Goal: Task Accomplishment & Management: Manage account settings

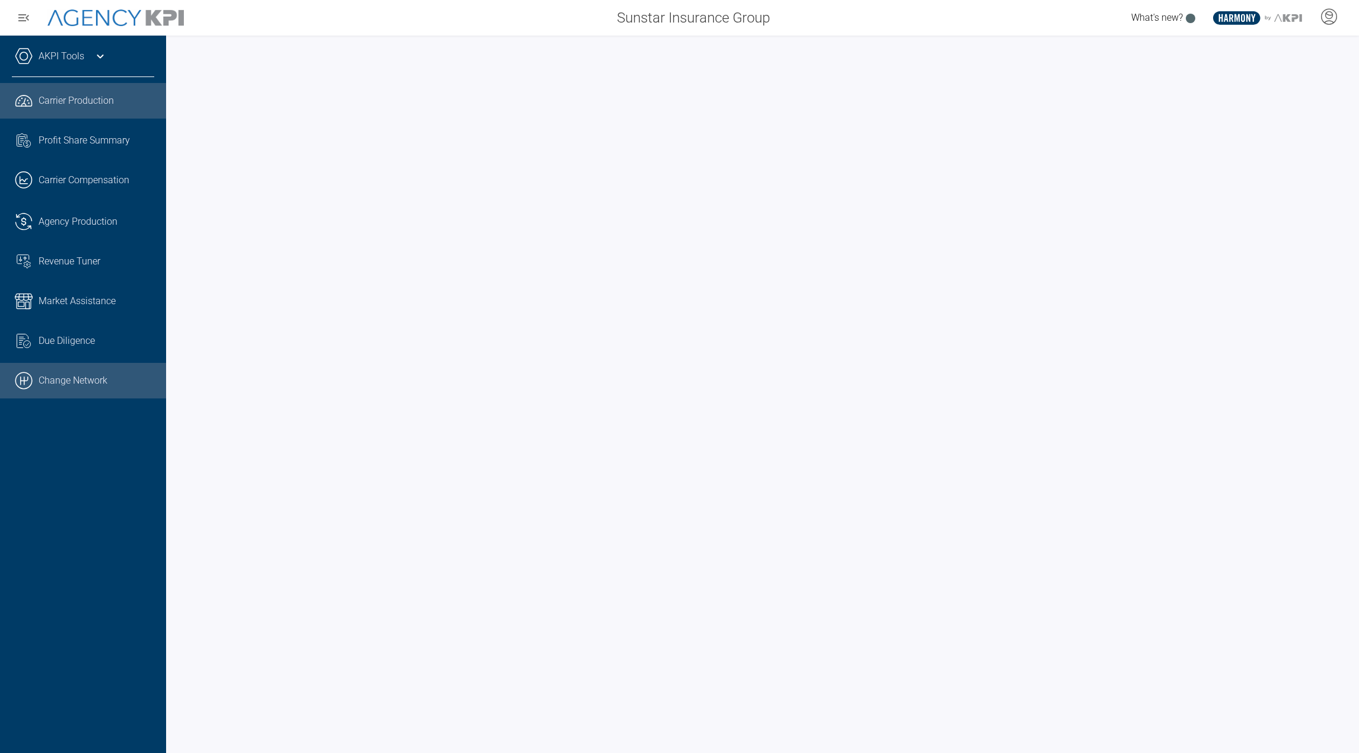
click at [96, 377] on link ".cls-1{fill:none;stroke:#000;stroke-linecap:round;stroke-linejoin:round;stroke-…" at bounding box center [83, 381] width 166 height 36
click at [83, 65] on div "AKPI Tools" at bounding box center [83, 62] width 142 height 30
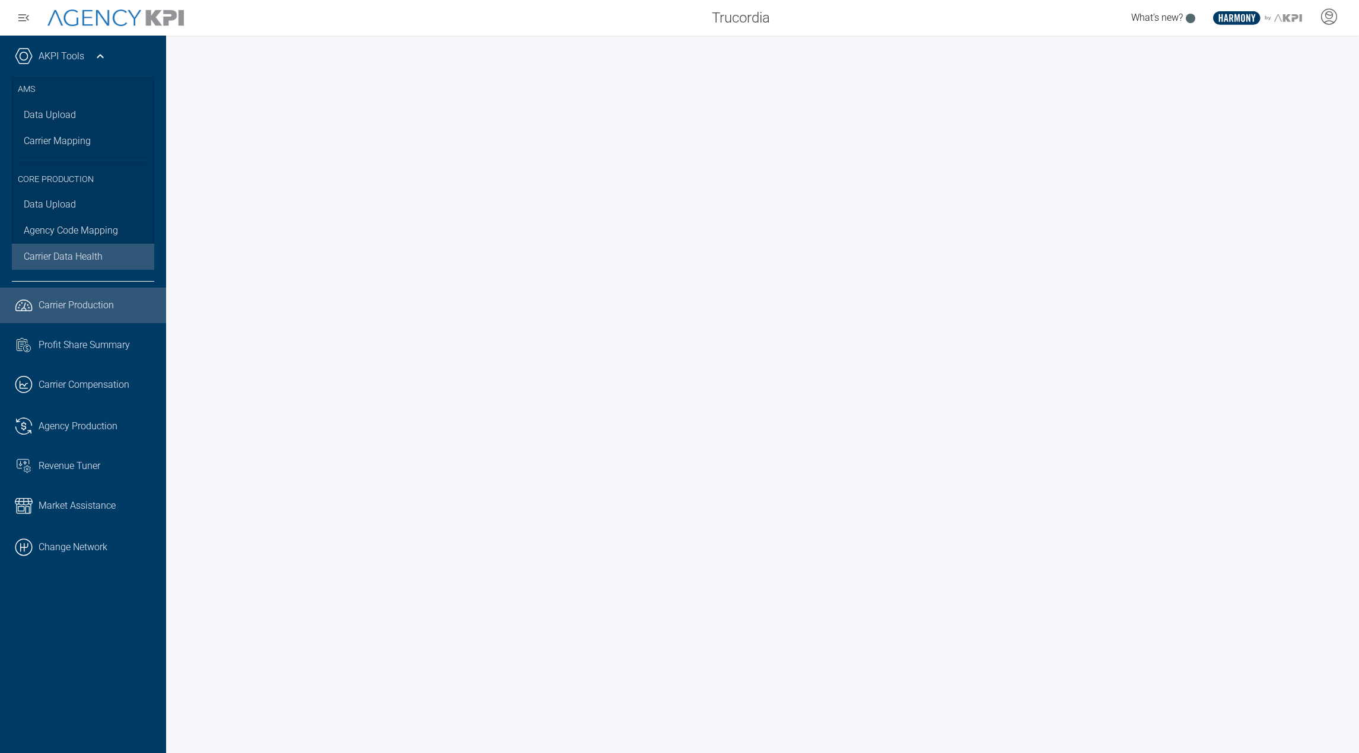
click at [55, 247] on link "Carrier Data Health" at bounding box center [83, 257] width 142 height 26
click at [12, 17] on button "button" at bounding box center [24, 18] width 24 height 24
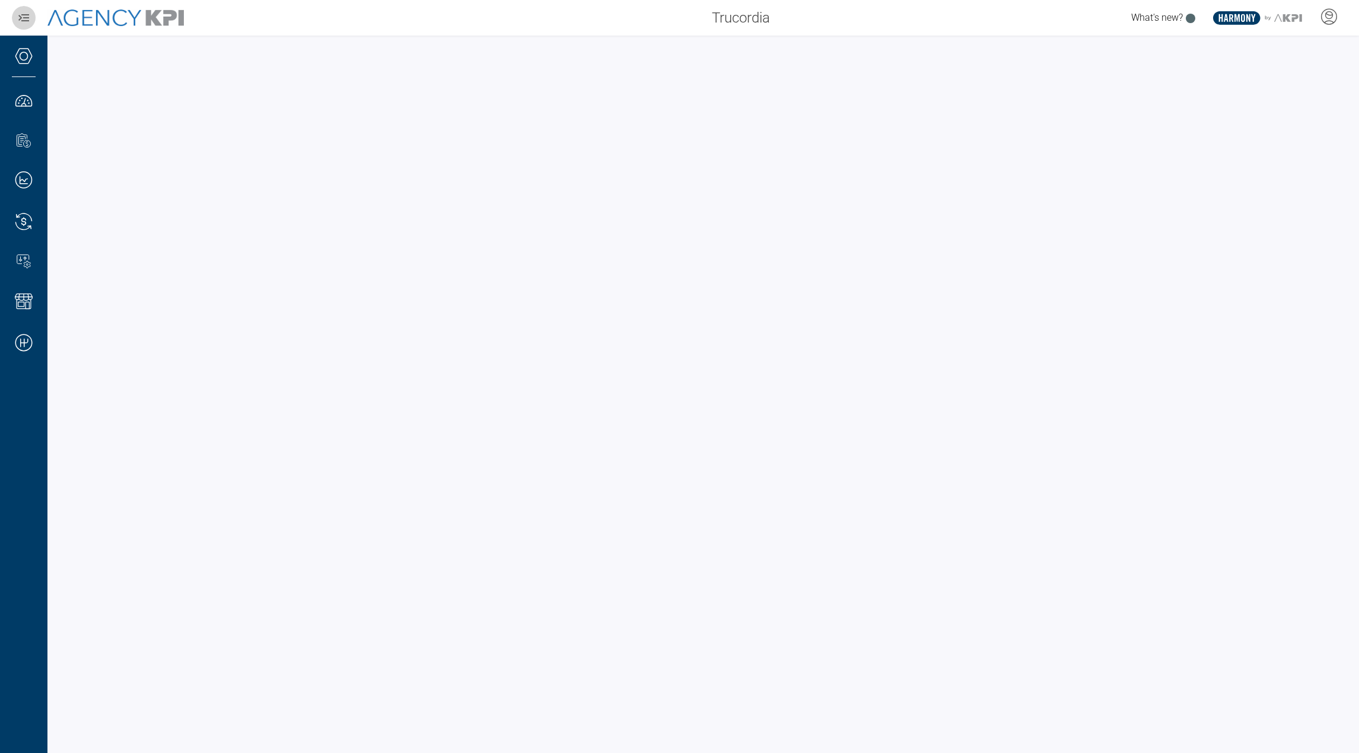
click at [12, 17] on button "button" at bounding box center [24, 18] width 24 height 24
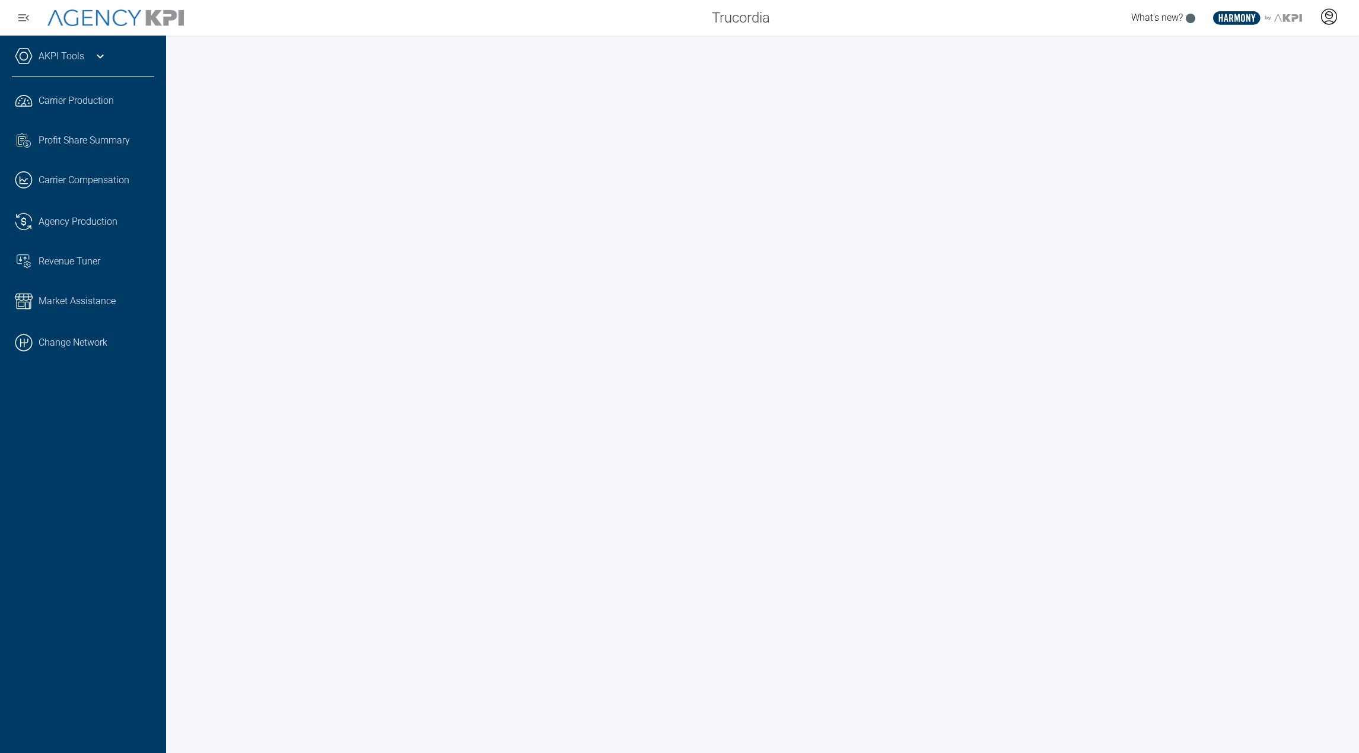
click at [1335, 21] on icon at bounding box center [1329, 16] width 15 height 15
click at [1263, 43] on li "Admin Portal" at bounding box center [1282, 49] width 128 height 27
click at [52, 351] on link ".cls-1{fill:none;stroke:#000;stroke-linecap:round;stroke-linejoin:round;stroke-…" at bounding box center [83, 343] width 166 height 36
click at [81, 69] on div "AKPI Tools" at bounding box center [83, 62] width 142 height 30
click at [1326, 12] on icon at bounding box center [1329, 17] width 18 height 18
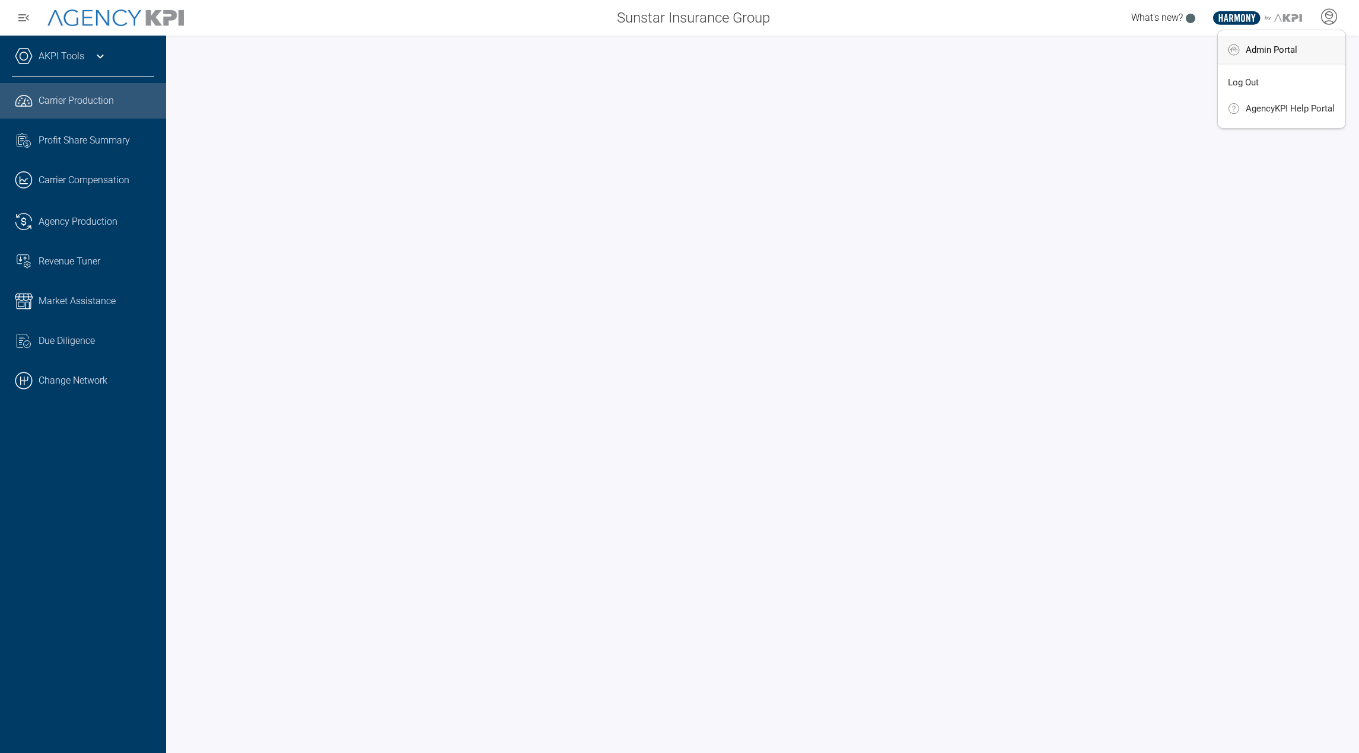
click at [1287, 63] on li "Admin Portal" at bounding box center [1282, 49] width 128 height 27
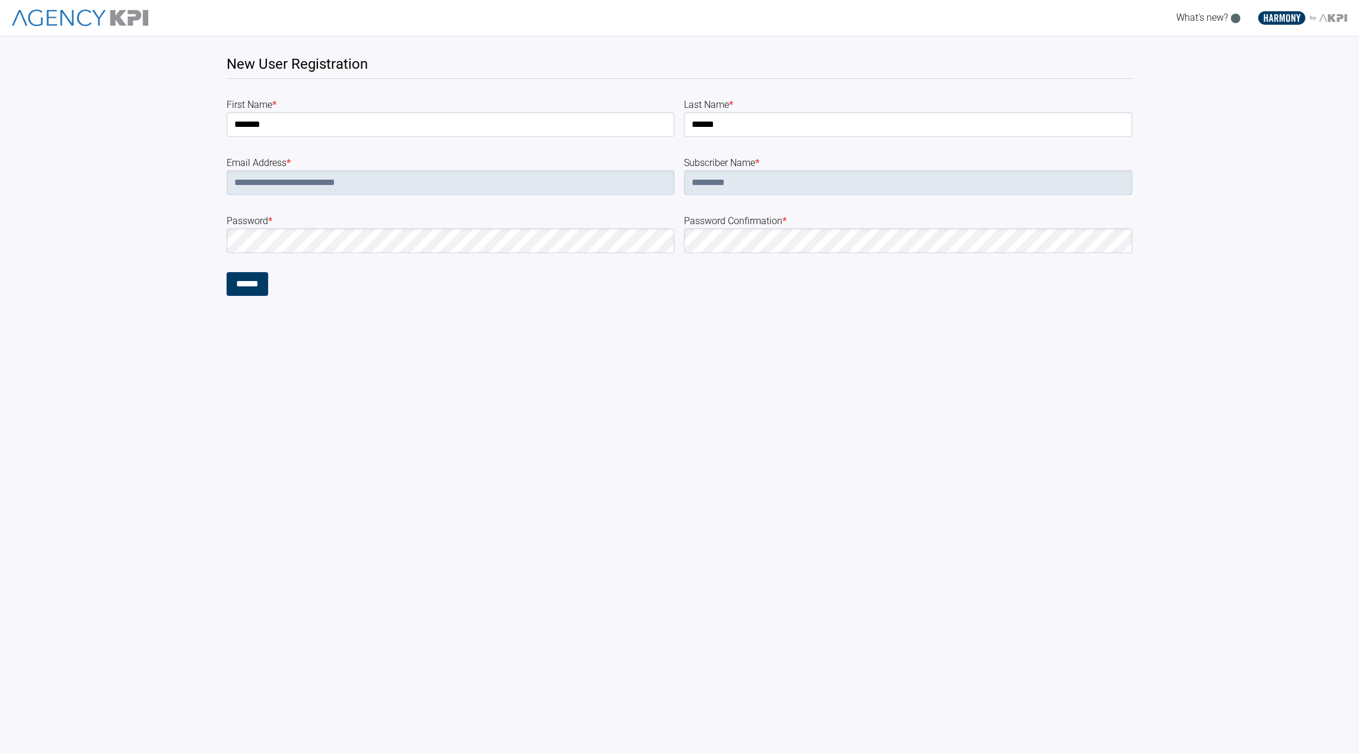
drag, startPoint x: 204, startPoint y: 348, endPoint x: 219, endPoint y: 332, distance: 22.2
click at [205, 296] on html "**********" at bounding box center [679, 148] width 1359 height 296
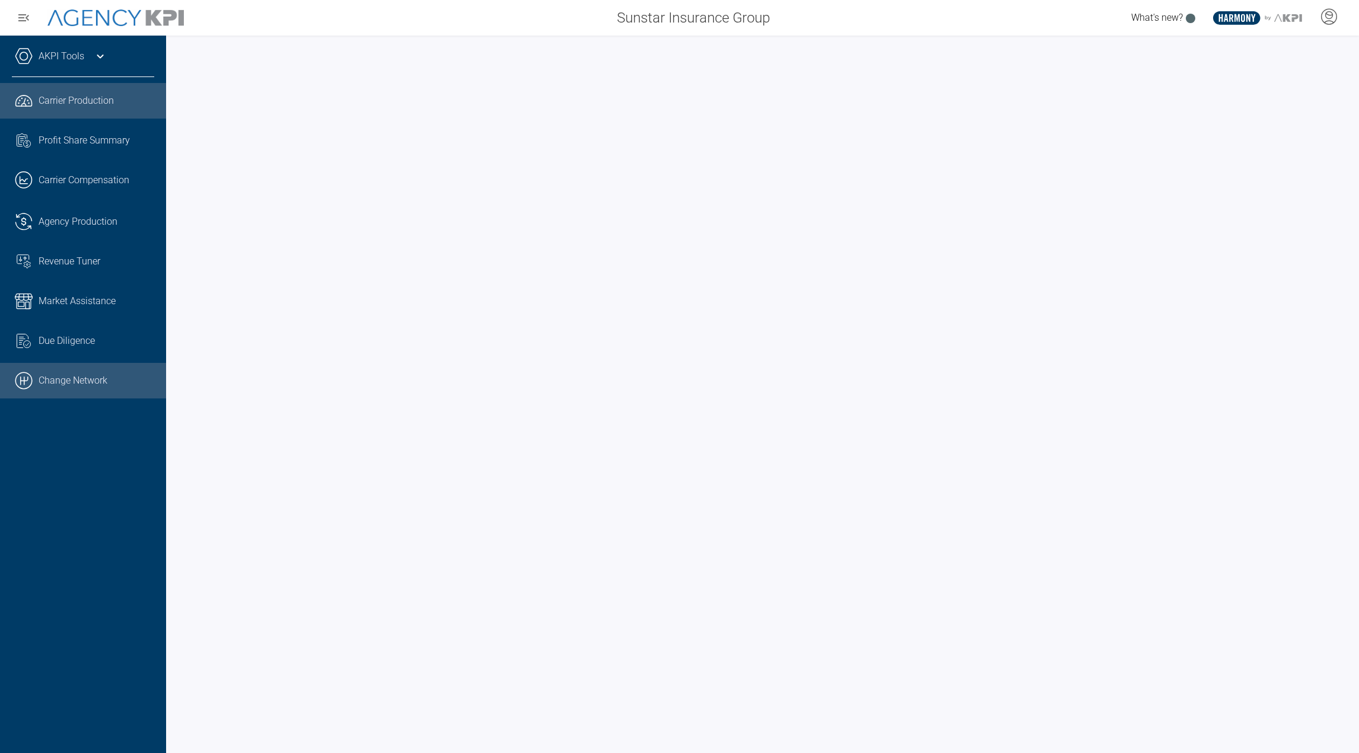
click at [99, 378] on link ".cls-1{fill:none;stroke:#000;stroke-linecap:round;stroke-linejoin:round;stroke-…" at bounding box center [83, 381] width 166 height 36
click at [109, 61] on div "AKPI Tools" at bounding box center [83, 62] width 142 height 30
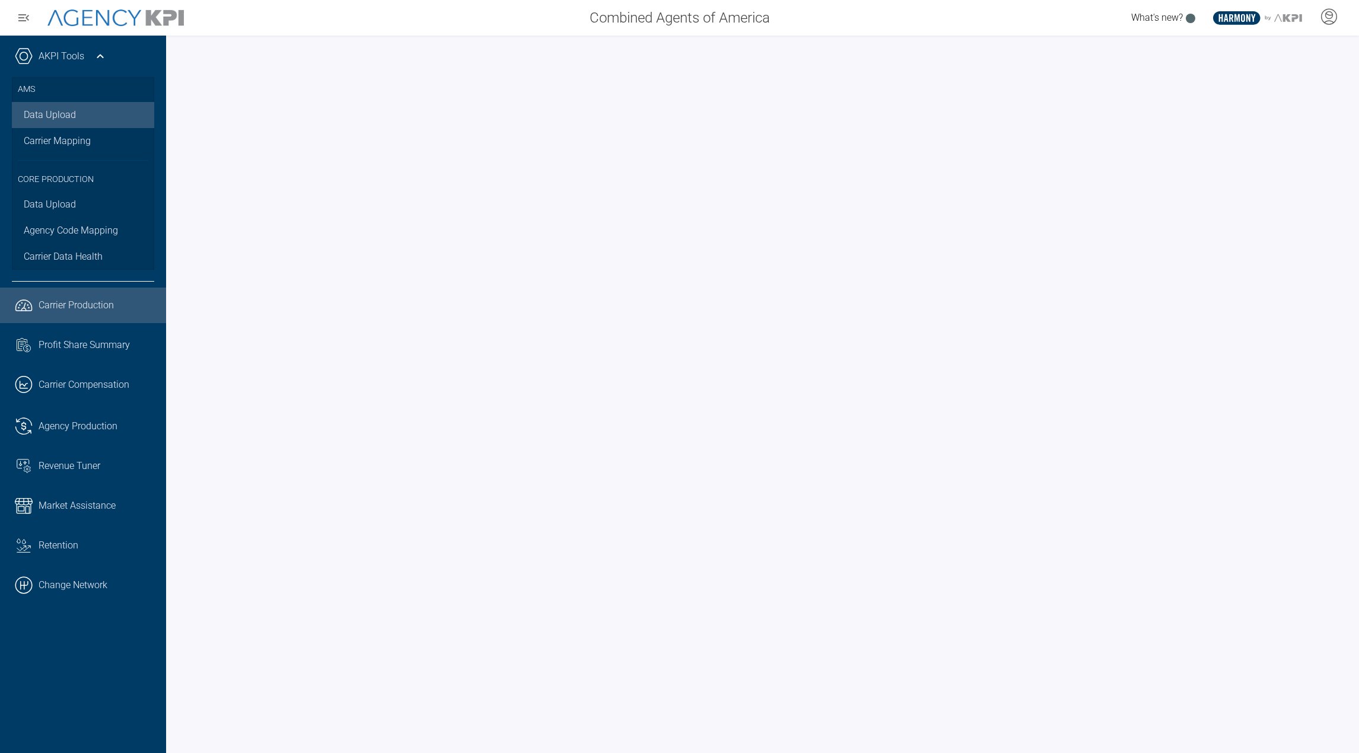
click at [67, 114] on link "Data Upload" at bounding box center [83, 115] width 142 height 26
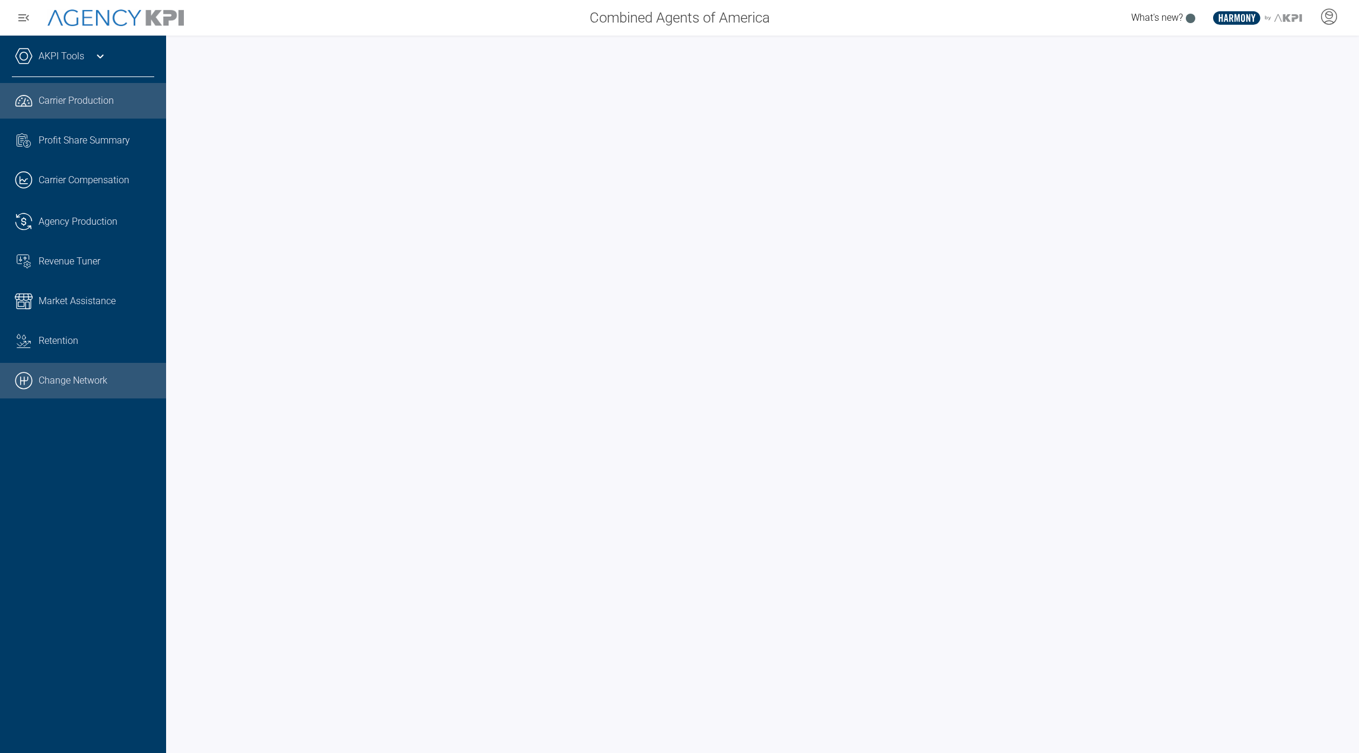
click at [61, 371] on link ".cls-1{fill:none;stroke:#000;stroke-linecap:round;stroke-linejoin:round;stroke-…" at bounding box center [83, 381] width 166 height 36
click at [1337, 14] on icon at bounding box center [1329, 17] width 18 height 18
click at [1323, 23] on icon at bounding box center [1329, 17] width 18 height 18
click at [1336, 9] on icon at bounding box center [1329, 17] width 18 height 18
click at [1282, 87] on li "Log Out" at bounding box center [1282, 83] width 128 height 25
